Goal: Information Seeking & Learning: Learn about a topic

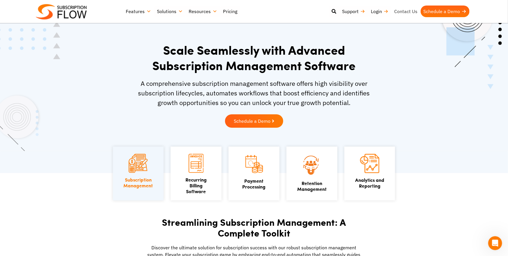
click at [407, 10] on link "Contact Us" at bounding box center [405, 12] width 29 height 12
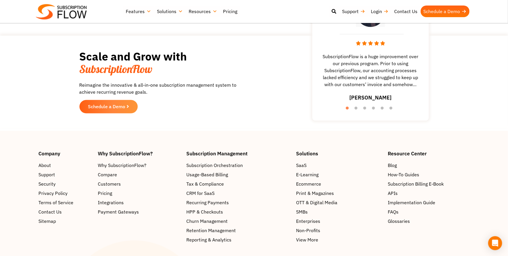
scroll to position [595, 0]
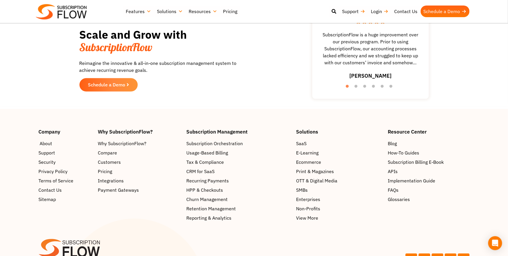
click at [45, 147] on span "About" at bounding box center [46, 143] width 13 height 7
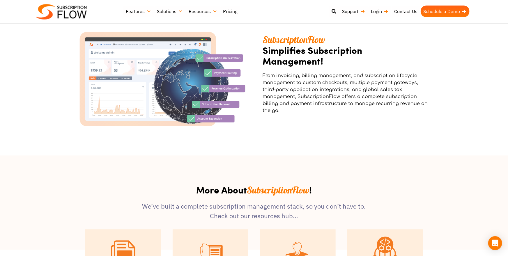
scroll to position [523, 0]
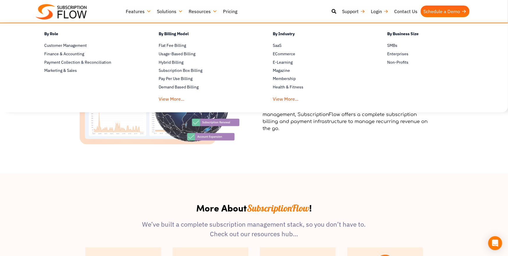
click at [182, 12] on link "Solutions" at bounding box center [170, 12] width 32 height 12
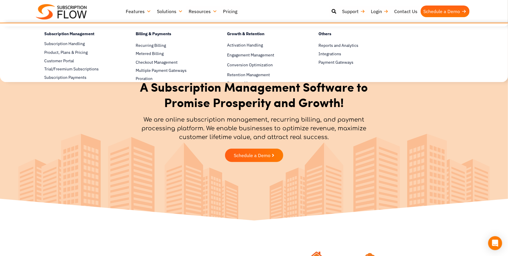
click at [147, 11] on link "Features" at bounding box center [138, 12] width 31 height 12
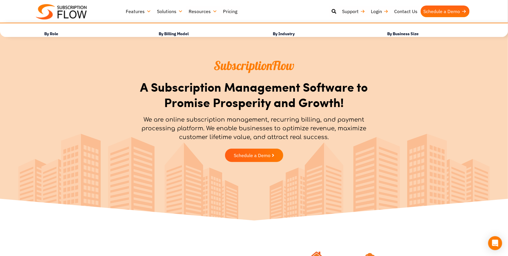
click at [141, 12] on link "Features" at bounding box center [138, 12] width 31 height 12
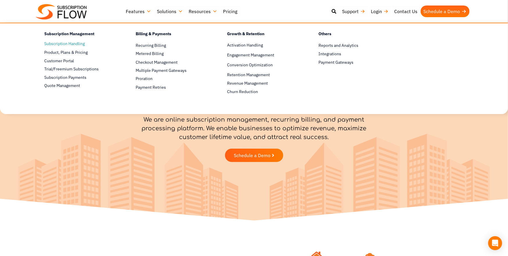
click at [75, 43] on link "Subscription Handling" at bounding box center [80, 43] width 71 height 7
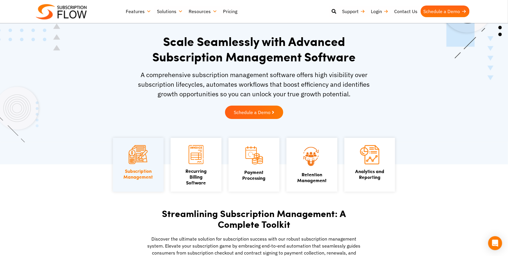
scroll to position [16, 0]
